Goal: Transaction & Acquisition: Purchase product/service

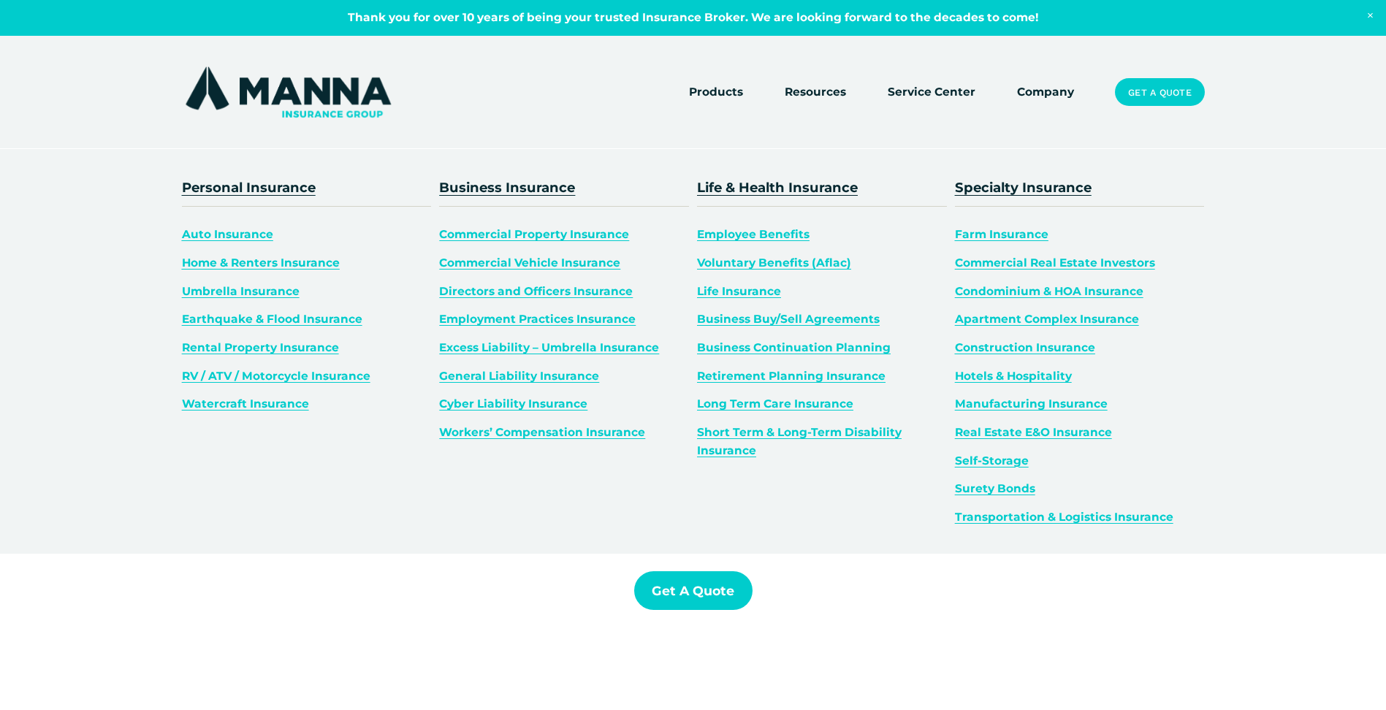
click at [752, 290] on link "Life Insurance" at bounding box center [739, 291] width 84 height 14
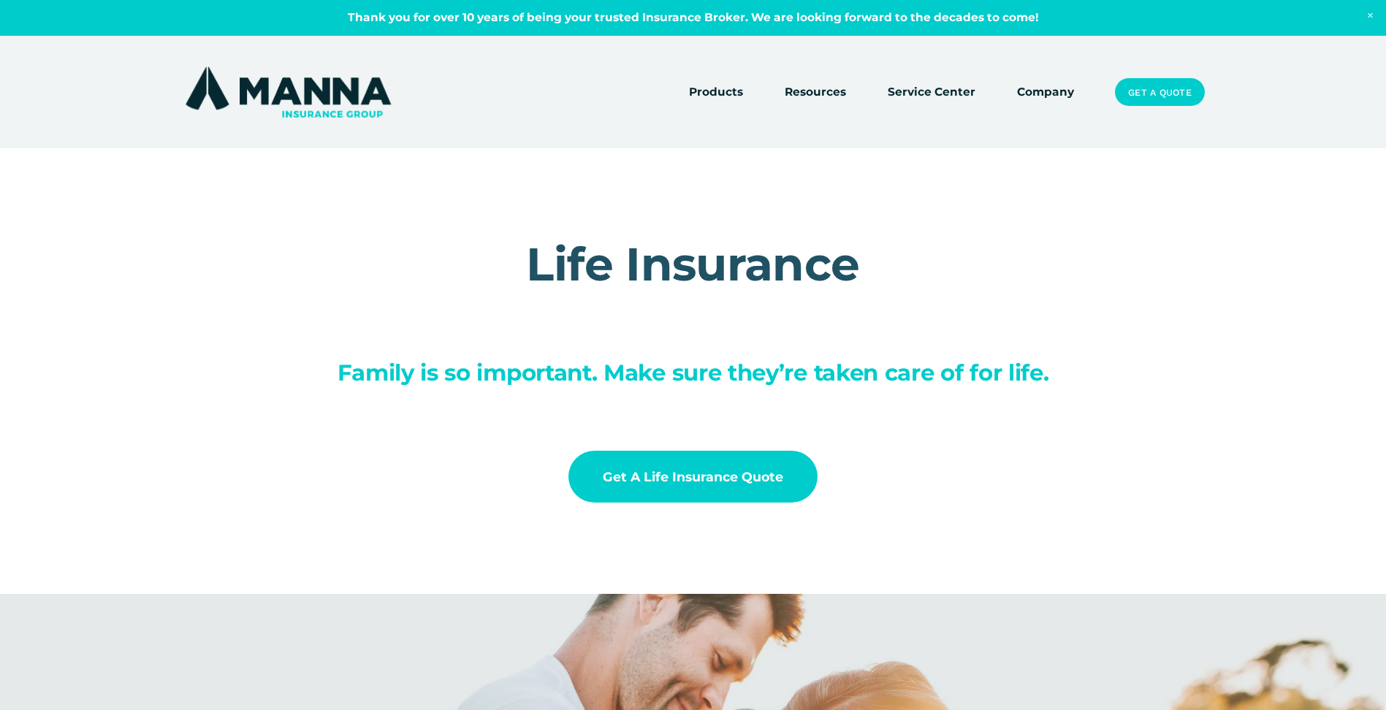
click at [723, 473] on link "Get a Life Insurance Quote" at bounding box center [693, 477] width 250 height 52
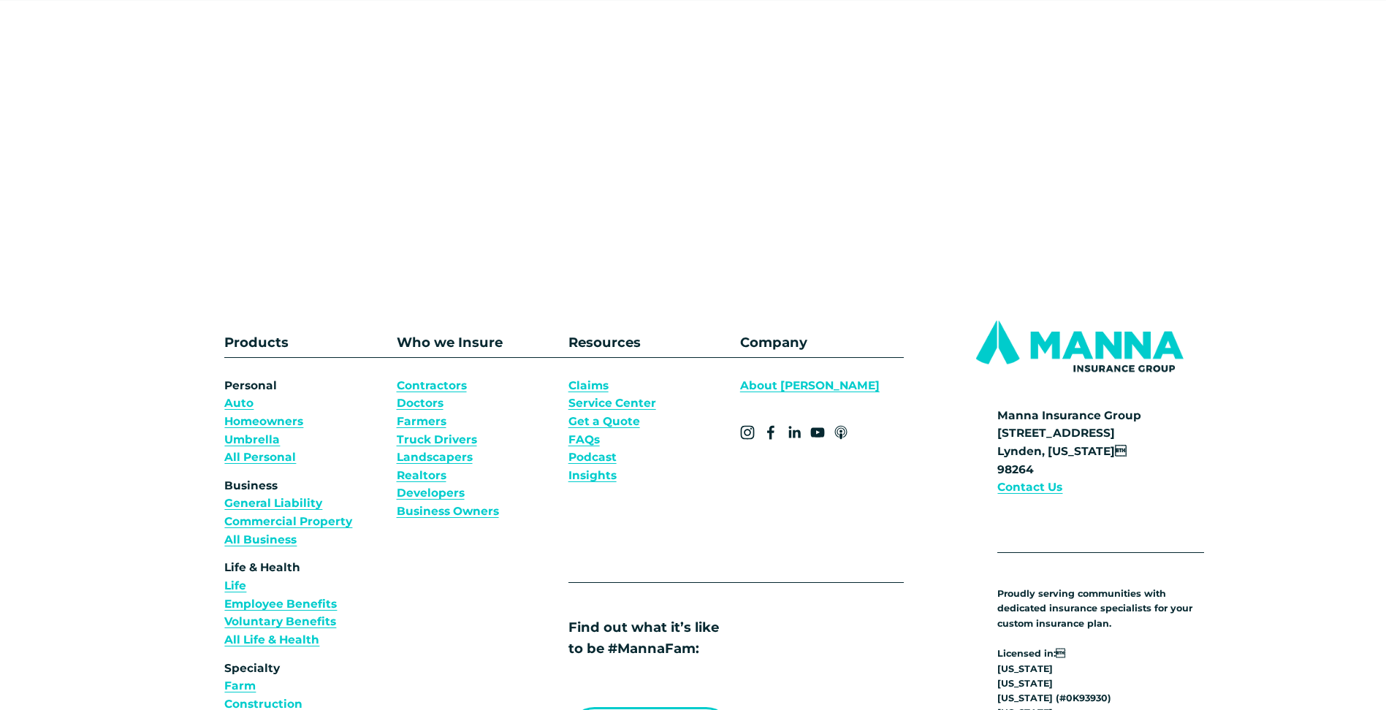
scroll to position [731, 0]
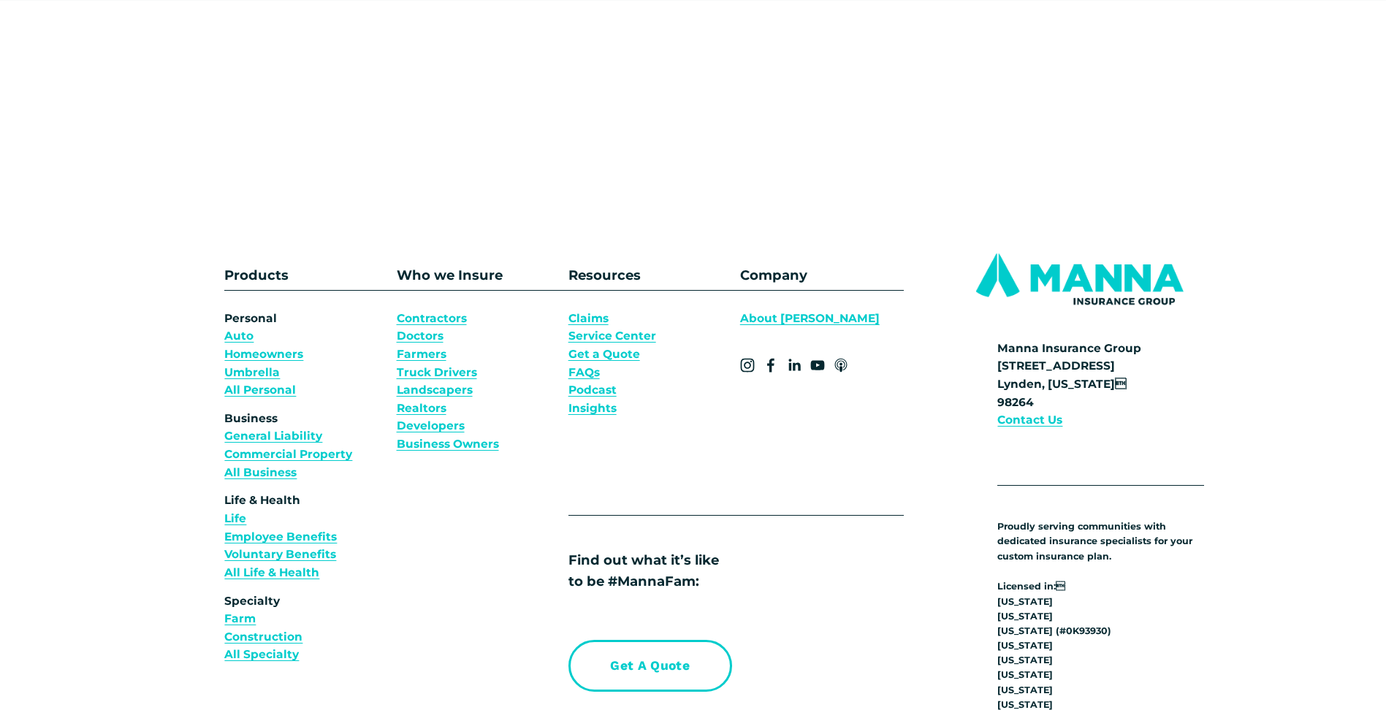
click at [239, 522] on link "Life" at bounding box center [235, 519] width 22 height 18
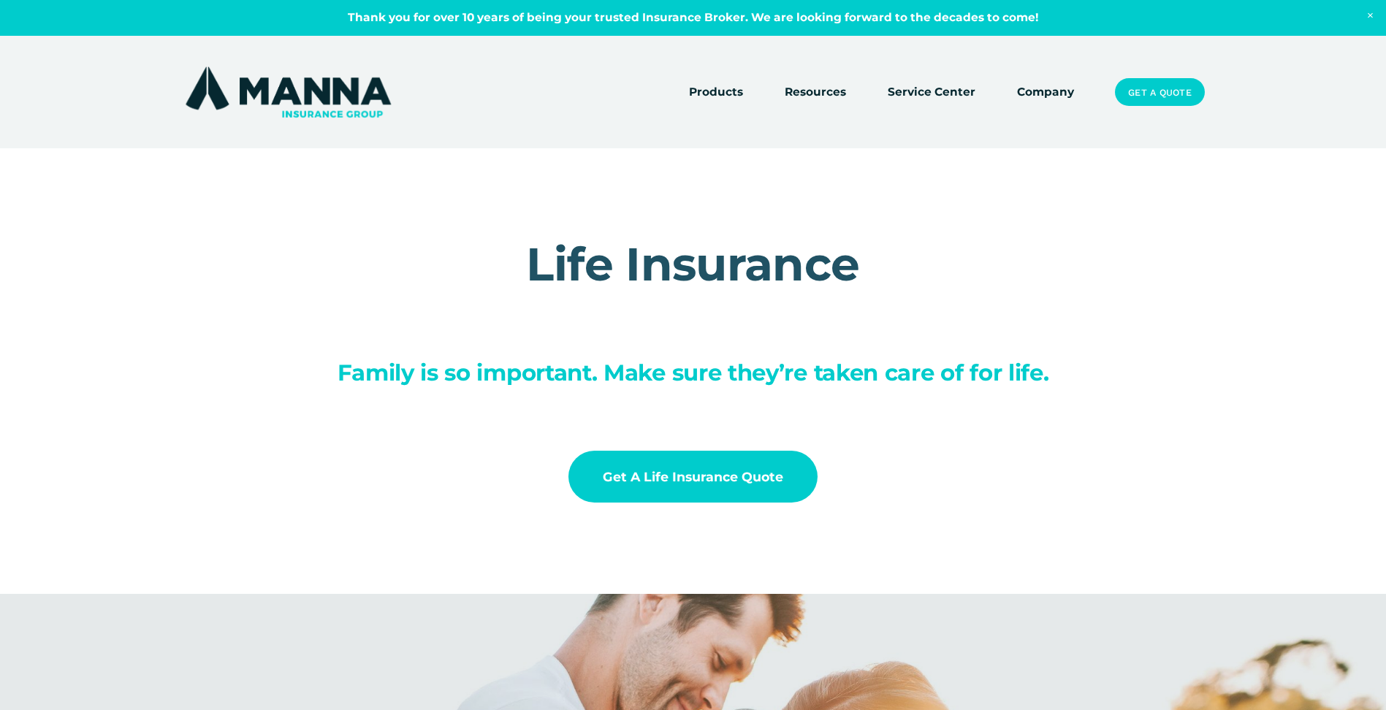
click at [644, 484] on link "Get a Life Insurance Quote" at bounding box center [693, 477] width 250 height 52
